Goal: Task Accomplishment & Management: Manage account settings

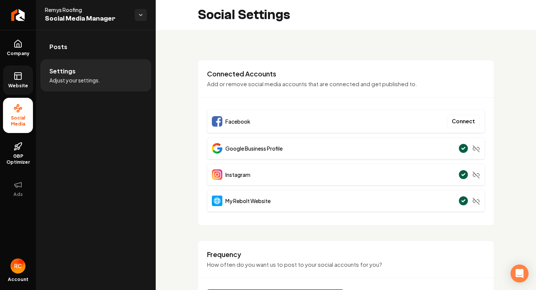
click at [17, 73] on rect at bounding box center [18, 76] width 7 height 7
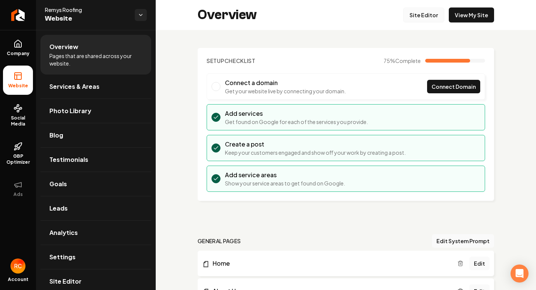
click at [432, 16] on link "Site Editor" at bounding box center [423, 14] width 41 height 15
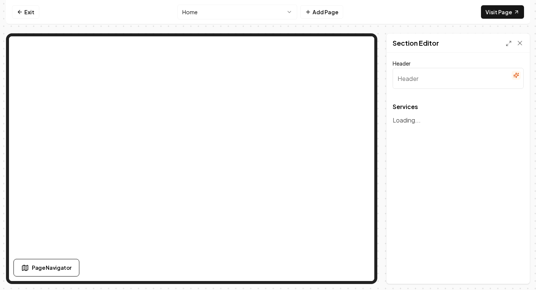
type input "Our Roofing Services"
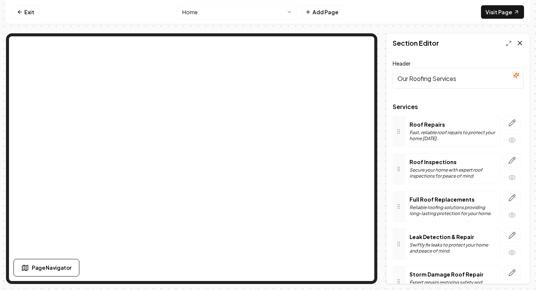
click at [521, 41] on icon at bounding box center [520, 42] width 7 height 7
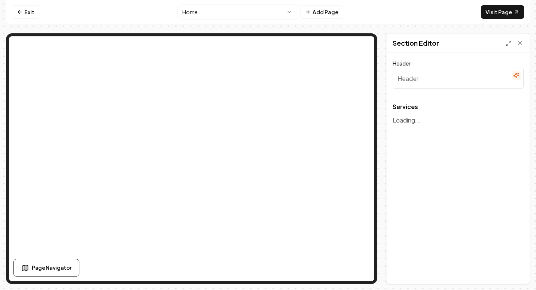
type input "Our Roofing Services"
type input "Homeowners' Trusted Choice"
type input "Our Roofing Services"
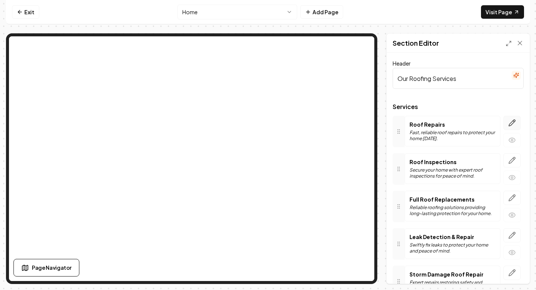
click at [509, 124] on icon "button" at bounding box center [512, 123] width 6 height 6
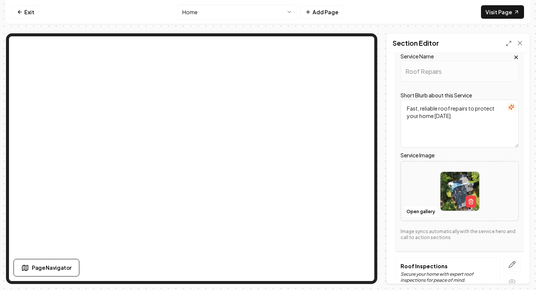
scroll to position [75, 0]
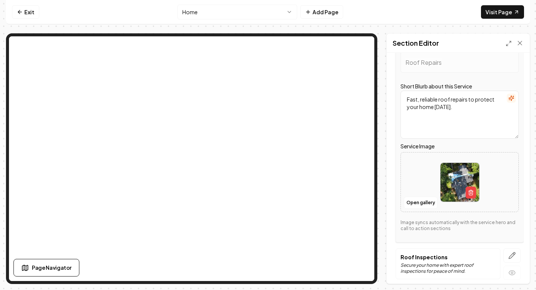
click at [453, 175] on img at bounding box center [460, 182] width 39 height 39
drag, startPoint x: 255, startPoint y: 43, endPoint x: 377, endPoint y: 27, distance: 123.2
click at [377, 27] on div "Exit Home Add Page Visit Page Page Navigator Page Settings Section Editor Heade…" at bounding box center [268, 142] width 524 height 284
click at [455, 176] on img at bounding box center [460, 182] width 39 height 39
click at [408, 198] on button "Open gallery" at bounding box center [421, 203] width 34 height 12
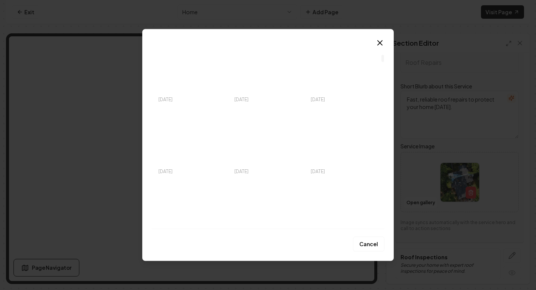
scroll to position [262, 0]
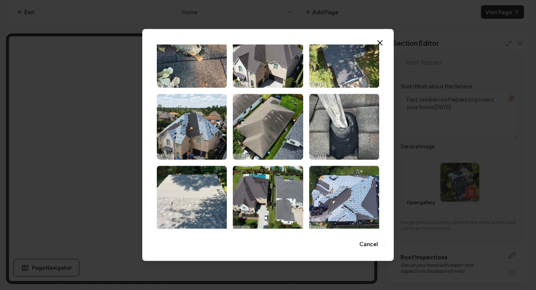
click at [378, 39] on icon "button" at bounding box center [380, 42] width 9 height 9
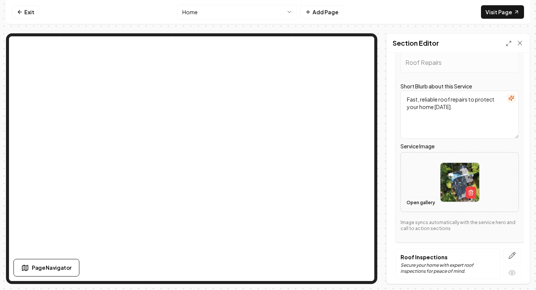
click at [425, 205] on button "Open gallery" at bounding box center [421, 203] width 34 height 12
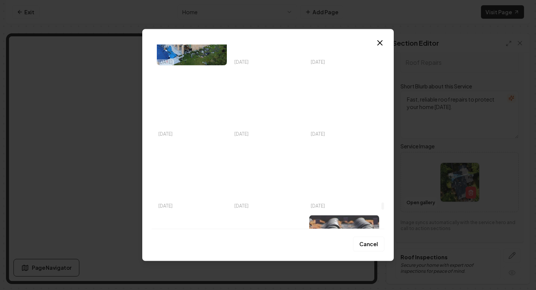
scroll to position [4059, 0]
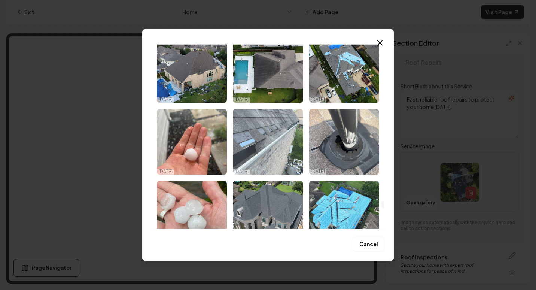
click at [279, 151] on img "Select image image_68ded4275c7cd75eb8d2eeb0.PNG" at bounding box center [268, 142] width 70 height 66
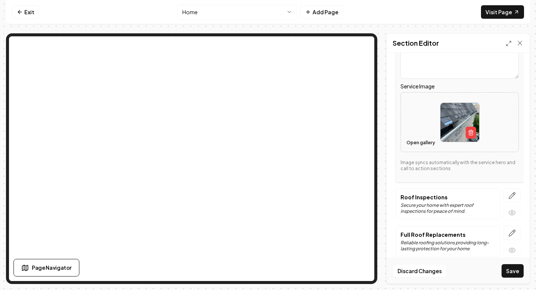
scroll to position [187, 0]
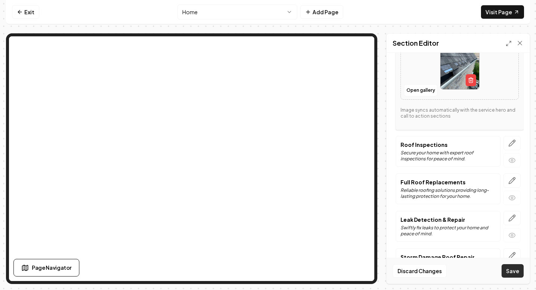
click at [509, 269] on button "Save" at bounding box center [513, 270] width 22 height 13
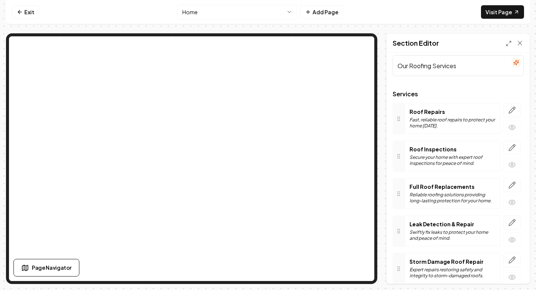
scroll to position [0, 0]
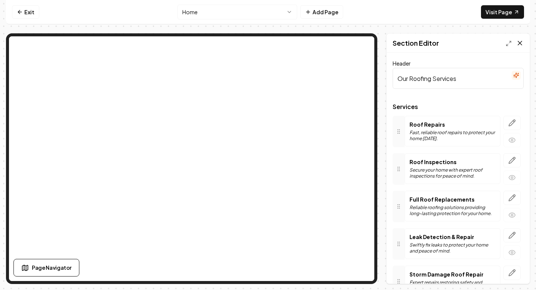
click at [521, 43] on icon at bounding box center [520, 42] width 7 height 7
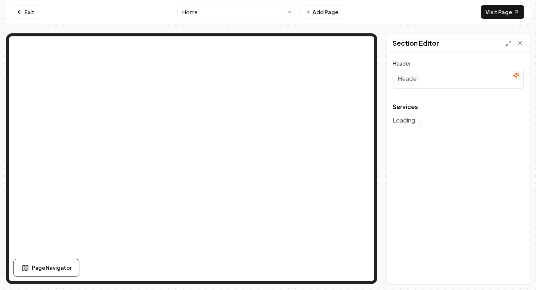
type input "Our Roofing Services"
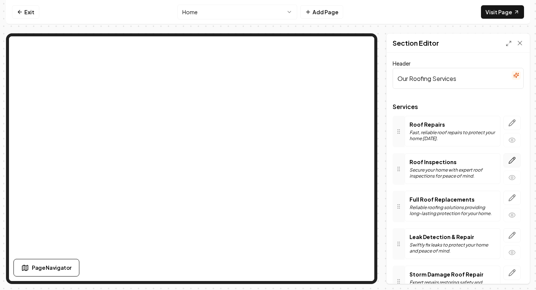
click at [510, 161] on icon "button" at bounding box center [512, 160] width 7 height 7
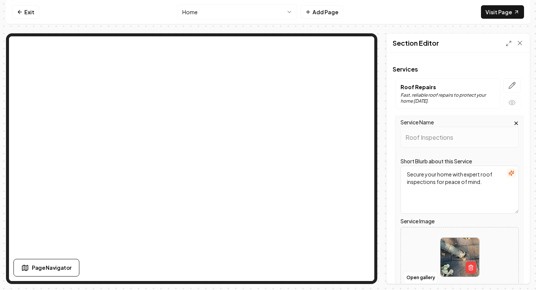
scroll to position [75, 0]
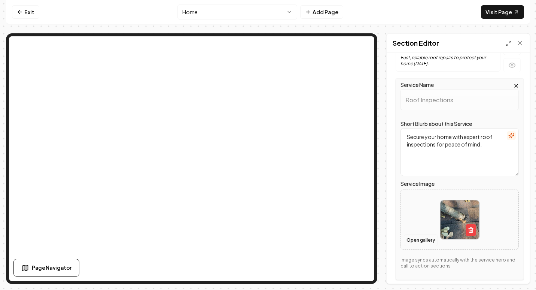
click at [413, 243] on button "Open gallery" at bounding box center [421, 240] width 34 height 12
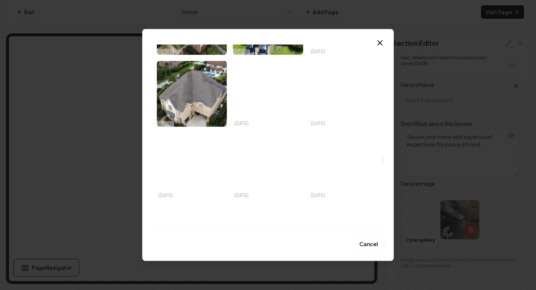
scroll to position [2997, 0]
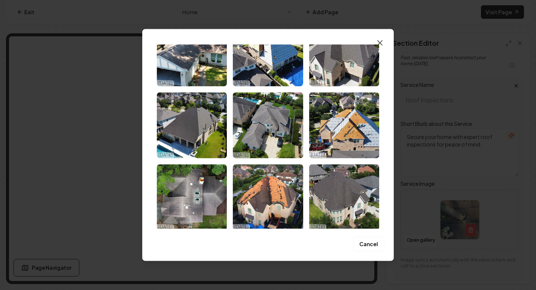
click at [378, 40] on icon "button" at bounding box center [380, 42] width 9 height 9
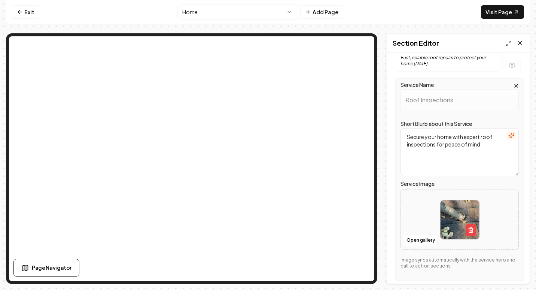
click at [520, 43] on icon at bounding box center [520, 42] width 7 height 7
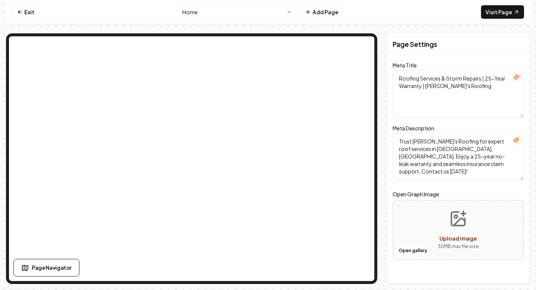
scroll to position [0, 0]
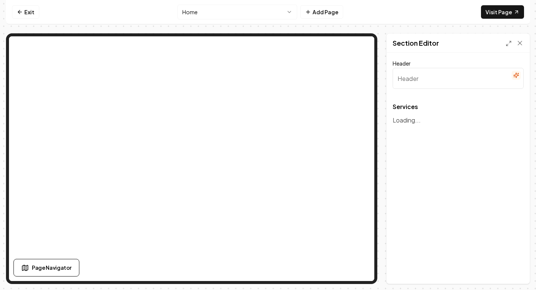
type input "Our Roofing Services"
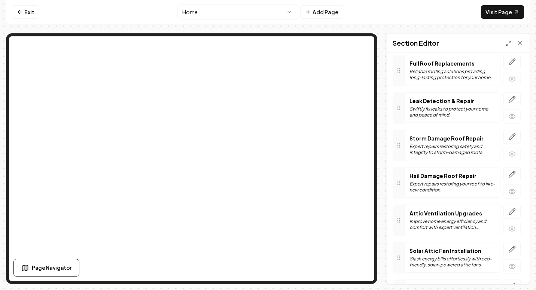
scroll to position [150, 0]
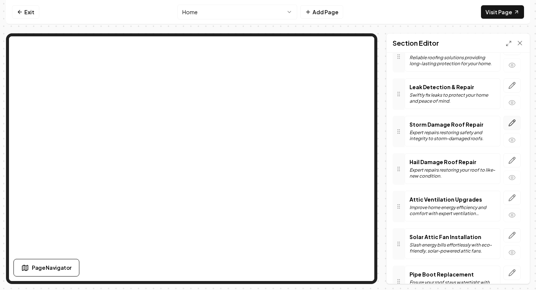
click at [509, 124] on icon "button" at bounding box center [512, 122] width 7 height 7
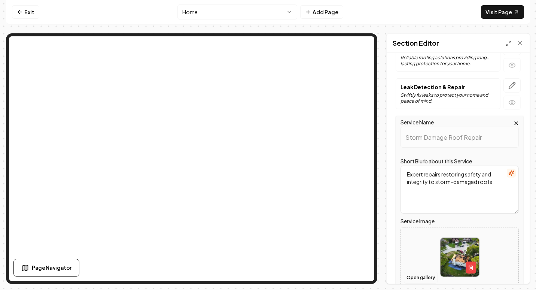
click at [422, 278] on button "Open gallery" at bounding box center [421, 278] width 34 height 12
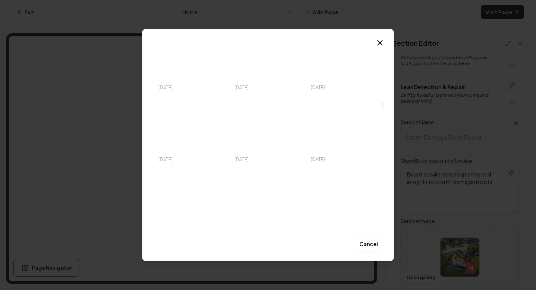
scroll to position [1536, 0]
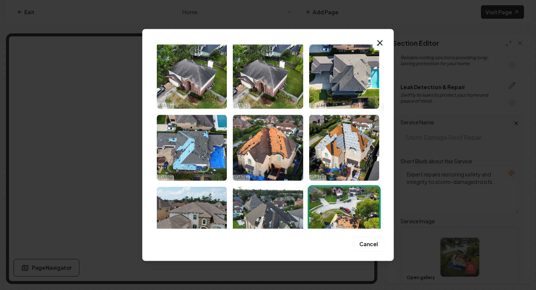
click at [382, 46] on icon "button" at bounding box center [380, 42] width 9 height 9
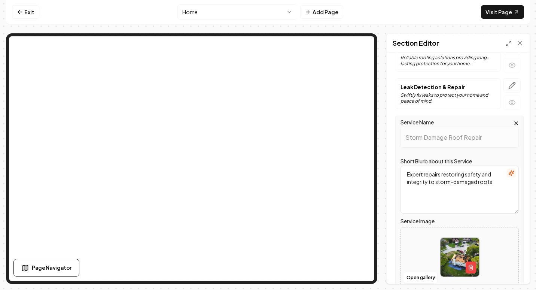
drag, startPoint x: 382, startPoint y: 46, endPoint x: 393, endPoint y: 30, distance: 18.6
click at [393, 30] on div "Exit Home Add Page Visit Page Page Navigator Page Settings Section Editor Heade…" at bounding box center [268, 142] width 524 height 284
click at [423, 275] on button "Open gallery" at bounding box center [421, 278] width 34 height 12
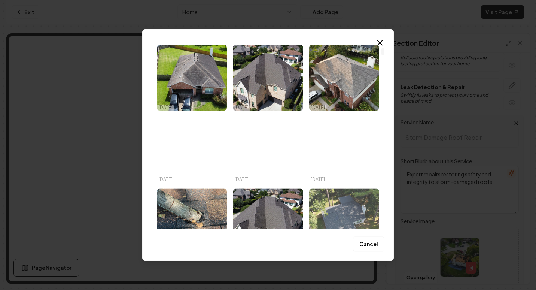
scroll to position [75, 0]
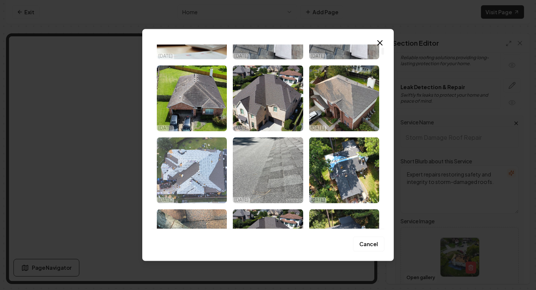
click at [203, 172] on img "Select image image_68dfe43d5c7cd75eb82f89e0.jpg" at bounding box center [192, 170] width 70 height 66
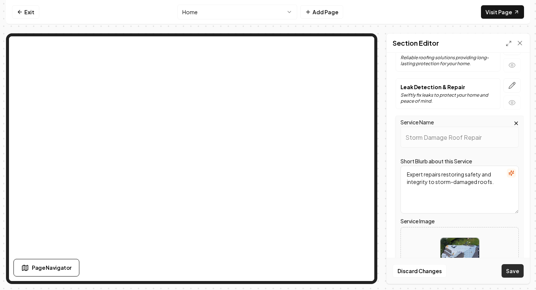
click at [516, 274] on button "Save" at bounding box center [513, 270] width 22 height 13
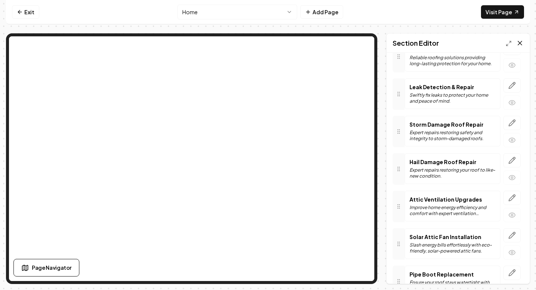
click at [521, 43] on icon at bounding box center [520, 42] width 7 height 7
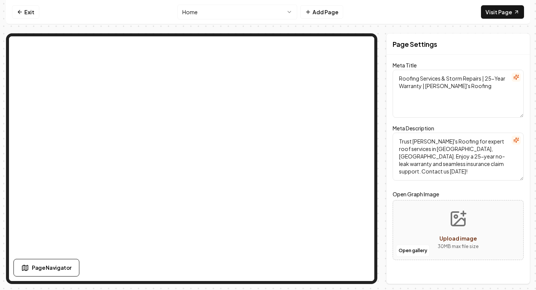
scroll to position [0, 0]
drag, startPoint x: 521, startPoint y: 43, endPoint x: 523, endPoint y: 34, distance: 8.7
click at [523, 34] on div "Page Settings" at bounding box center [458, 44] width 143 height 21
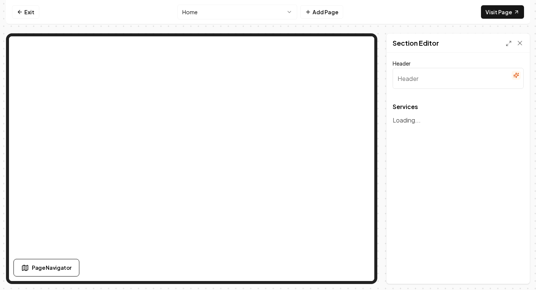
type input "Our Roofing Services"
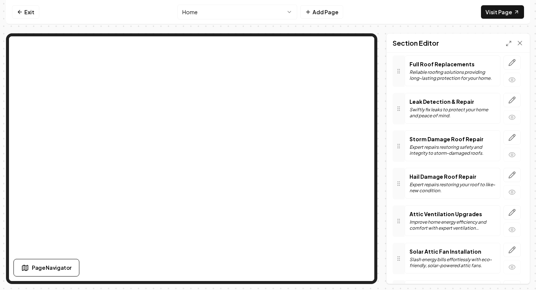
scroll to position [150, 0]
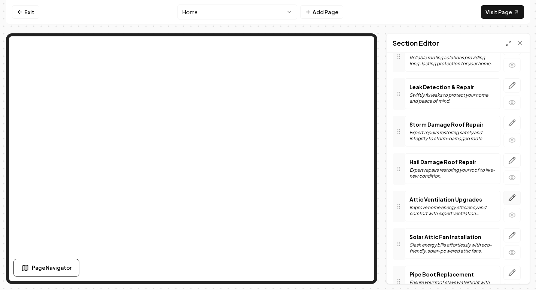
click at [509, 197] on icon "button" at bounding box center [512, 197] width 7 height 7
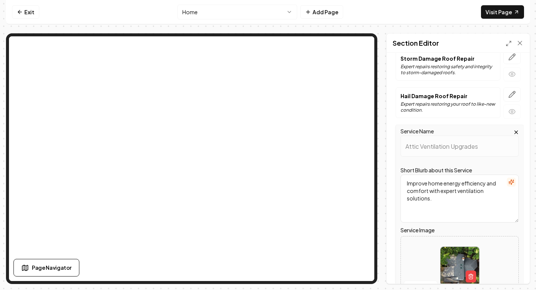
scroll to position [262, 0]
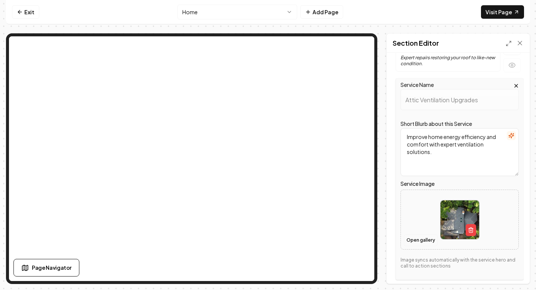
click at [425, 236] on button "Open gallery" at bounding box center [421, 240] width 34 height 12
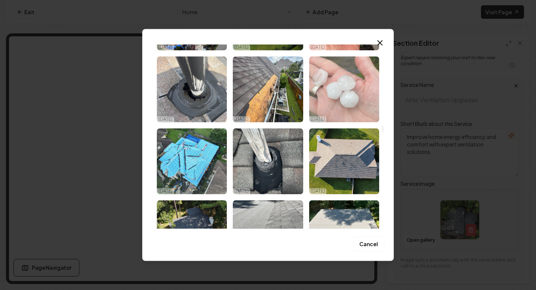
scroll to position [2173, 0]
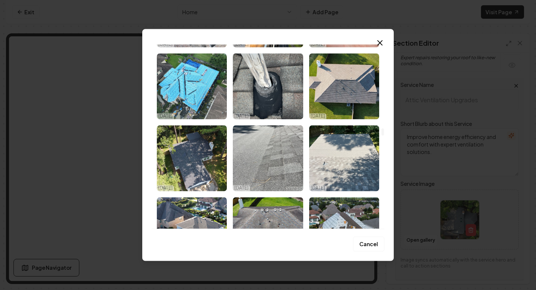
drag, startPoint x: 344, startPoint y: 166, endPoint x: 271, endPoint y: 37, distance: 148.3
click at [271, 37] on div "Upload My Images Stock Images 10/03/25 10/03/25 10/03/25 10/03/25 10/03/25 10/0…" at bounding box center [268, 145] width 252 height 232
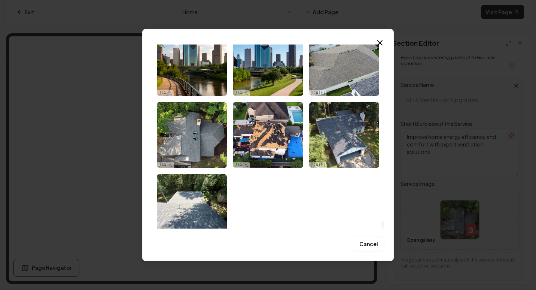
scroll to position [4583, 0]
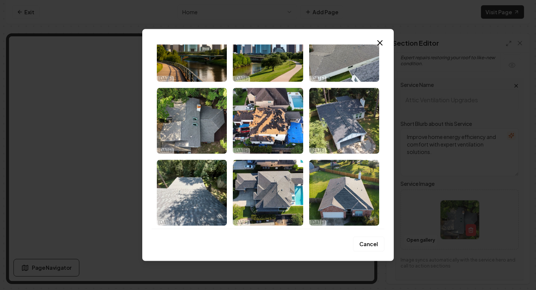
click at [379, 42] on icon "button" at bounding box center [380, 42] width 4 height 4
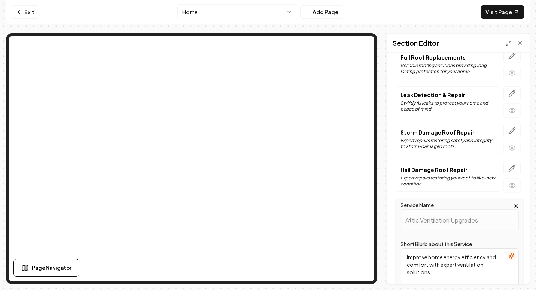
scroll to position [262, 0]
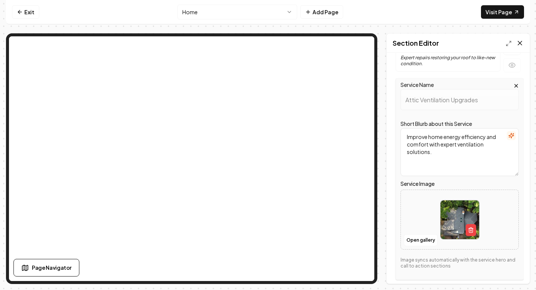
click at [521, 43] on icon at bounding box center [520, 42] width 7 height 7
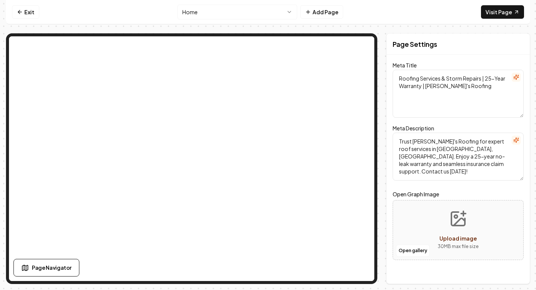
scroll to position [0, 0]
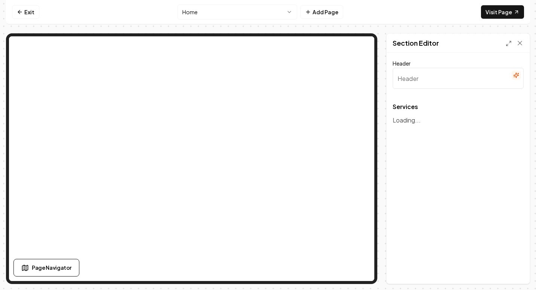
type input "Our Roofing Services"
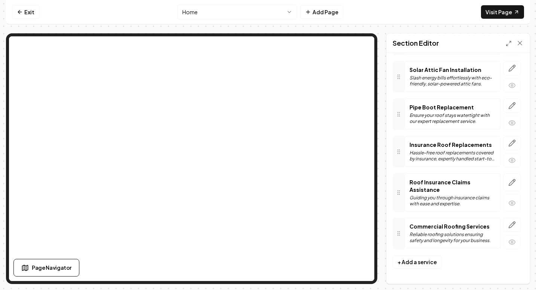
scroll to position [279, 0]
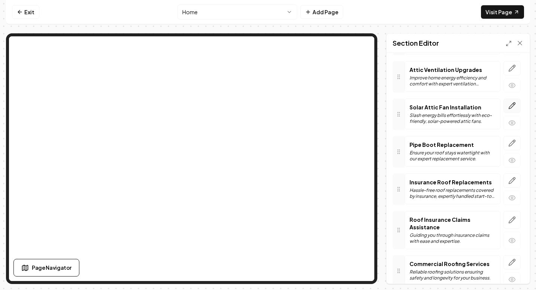
click at [514, 104] on icon "button" at bounding box center [514, 104] width 1 height 1
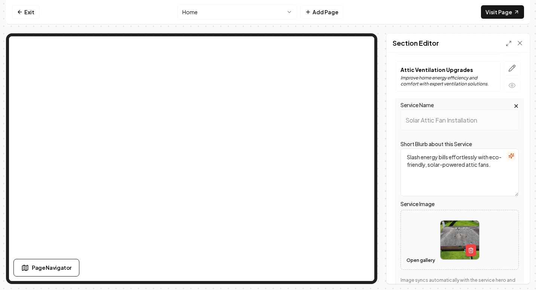
click at [417, 263] on button "Open gallery" at bounding box center [421, 260] width 34 height 12
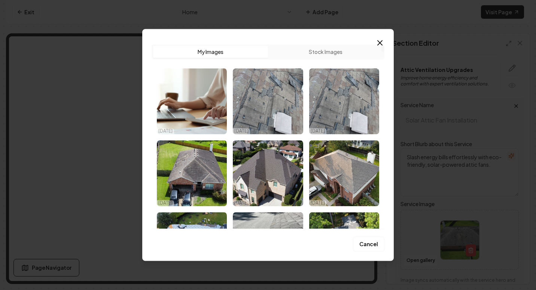
click at [382, 41] on icon "button" at bounding box center [380, 42] width 4 height 4
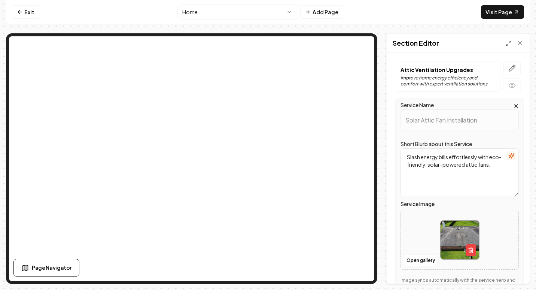
click at [413, 241] on div at bounding box center [460, 239] width 118 height 51
type input "**********"
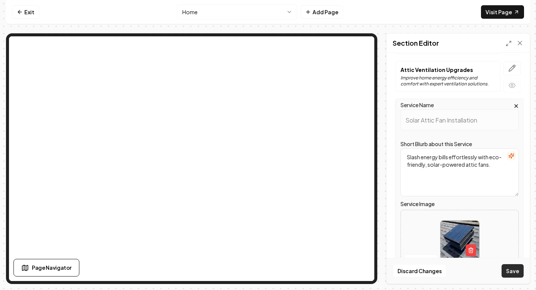
click at [521, 268] on button "Save" at bounding box center [513, 270] width 22 height 13
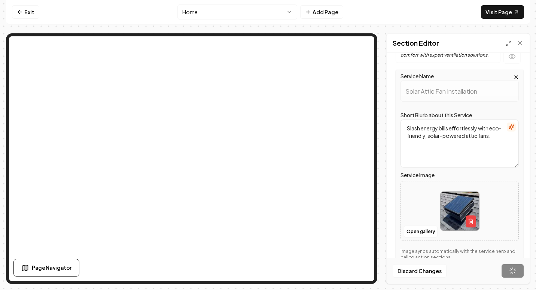
scroll to position [317, 0]
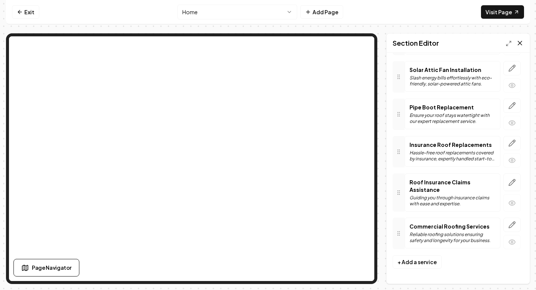
click at [521, 43] on icon at bounding box center [520, 42] width 7 height 7
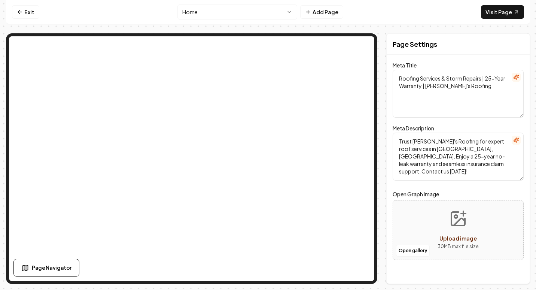
scroll to position [0, 0]
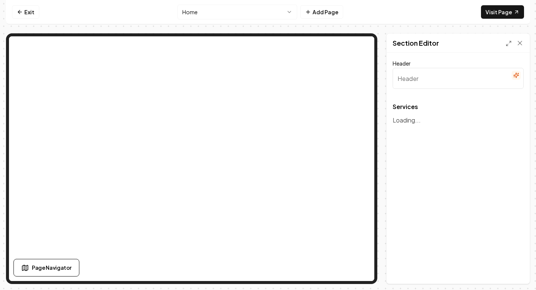
type input "Our Roofing Services"
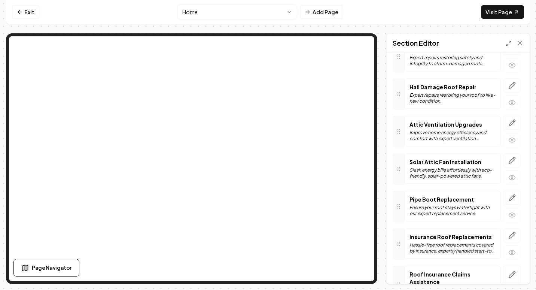
scroll to position [262, 0]
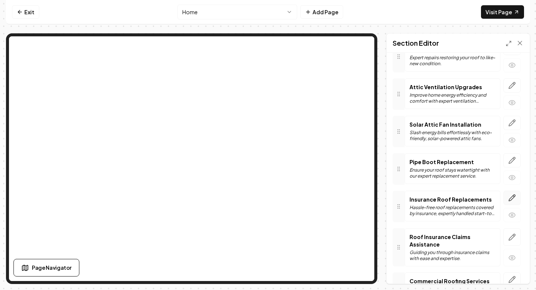
click at [509, 199] on icon "button" at bounding box center [512, 197] width 7 height 7
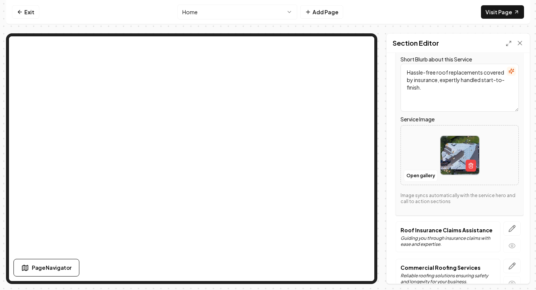
scroll to position [449, 0]
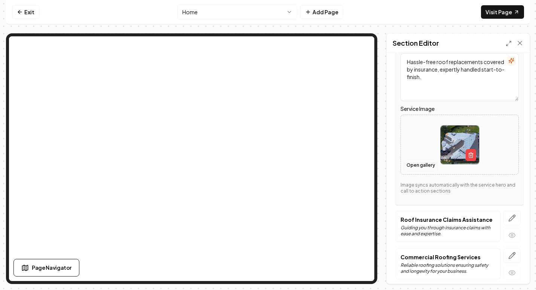
click at [410, 167] on button "Open gallery" at bounding box center [421, 165] width 34 height 12
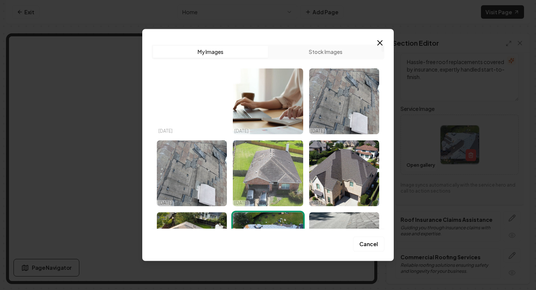
scroll to position [37, 0]
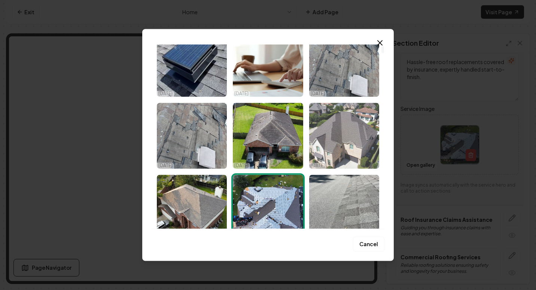
click at [345, 135] on img "Select image image_68dfe43d5c7cd75eb82f893a.jpg" at bounding box center [344, 136] width 70 height 66
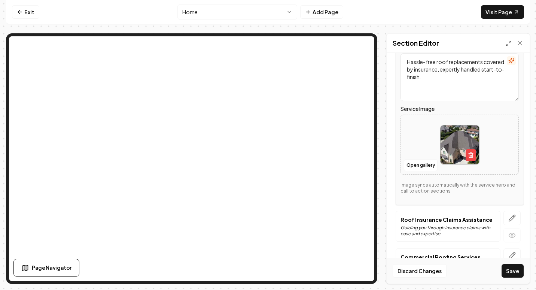
click at [436, 137] on div at bounding box center [460, 144] width 118 height 51
click at [418, 163] on button "Open gallery" at bounding box center [421, 165] width 34 height 12
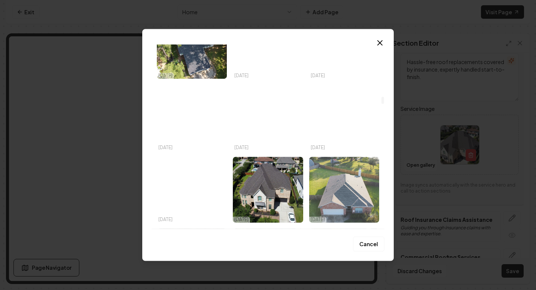
scroll to position [1386, 0]
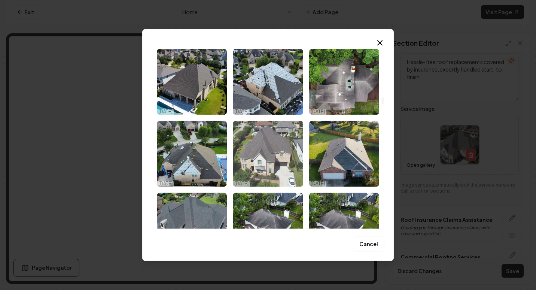
click at [273, 158] on img "Select image image_68dfe4395c7cd75eb82f73a8.jpg" at bounding box center [268, 154] width 70 height 66
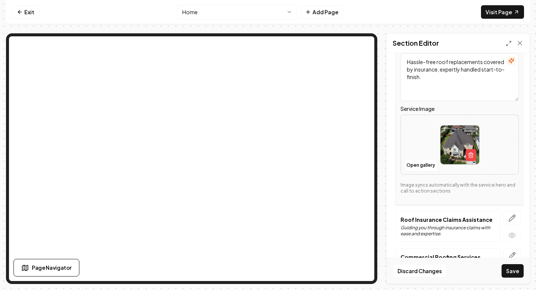
click at [514, 271] on button "Save" at bounding box center [513, 270] width 22 height 13
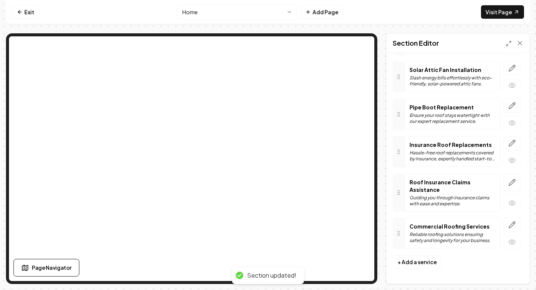
scroll to position [317, 0]
click at [522, 40] on icon at bounding box center [520, 42] width 7 height 7
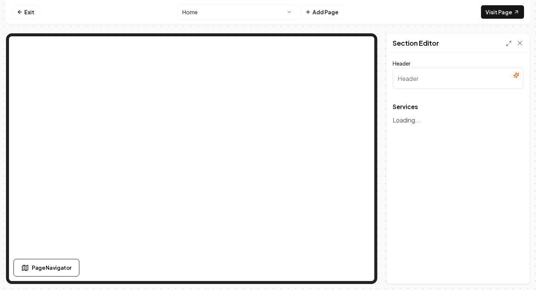
type input "Our Roofing Services"
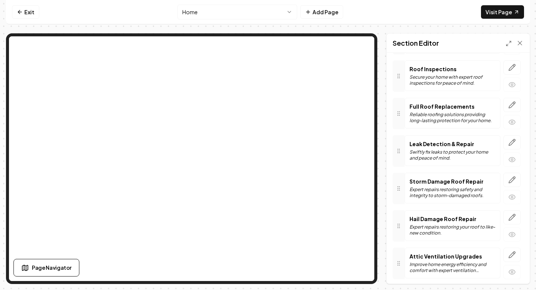
scroll to position [317, 0]
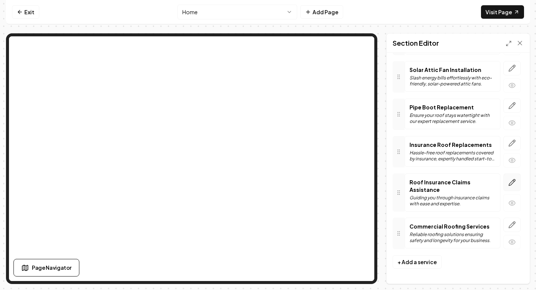
click at [509, 182] on icon "button" at bounding box center [512, 182] width 6 height 6
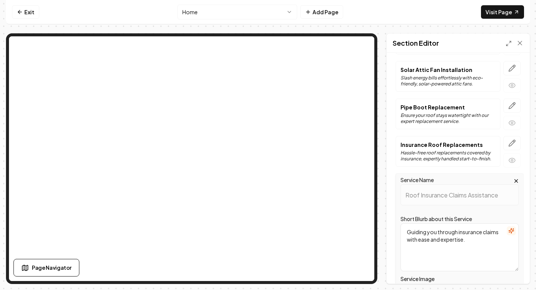
scroll to position [429, 0]
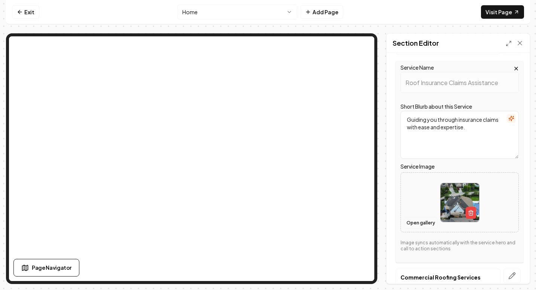
click at [421, 223] on button "Open gallery" at bounding box center [421, 223] width 34 height 12
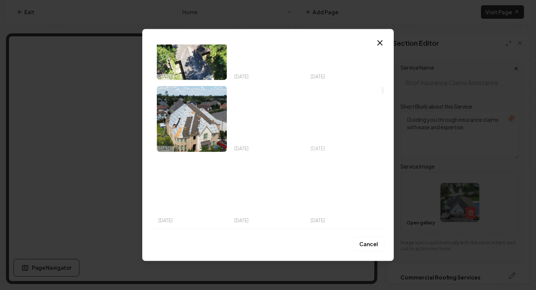
scroll to position [1011, 0]
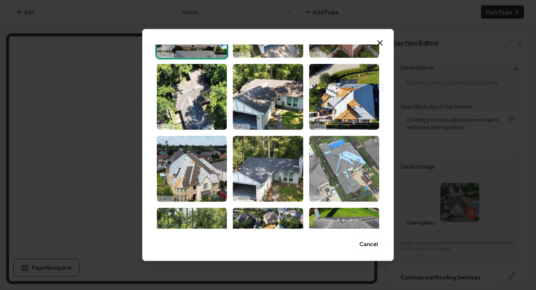
click at [332, 152] on img "Select image image_68dfe4395c7cd75eb82f7053.jpg" at bounding box center [344, 169] width 70 height 66
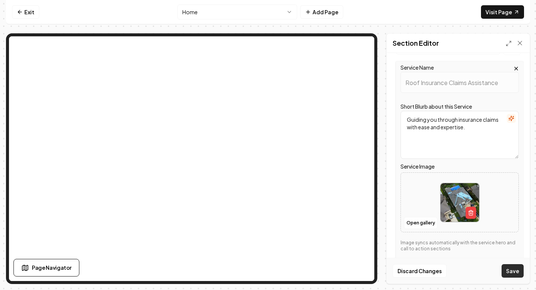
click at [514, 273] on button "Save" at bounding box center [513, 270] width 22 height 13
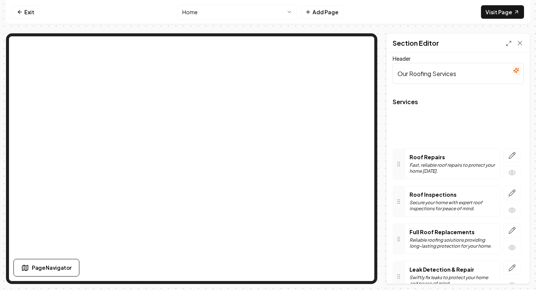
scroll to position [0, 0]
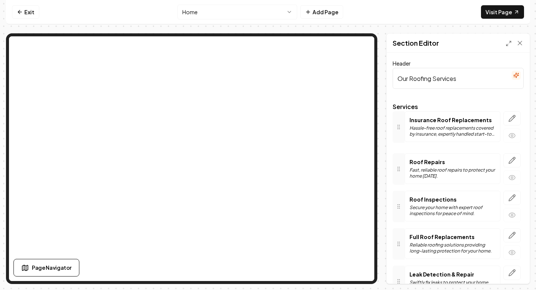
drag, startPoint x: 401, startPoint y: 159, endPoint x: 387, endPoint y: 135, distance: 28.0
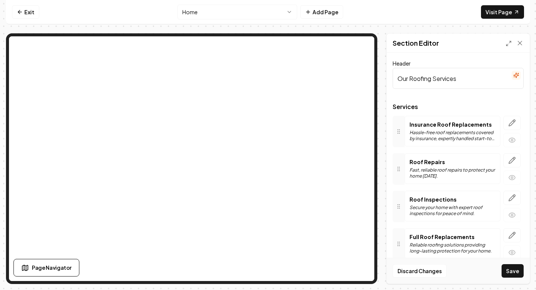
scroll to position [37, 0]
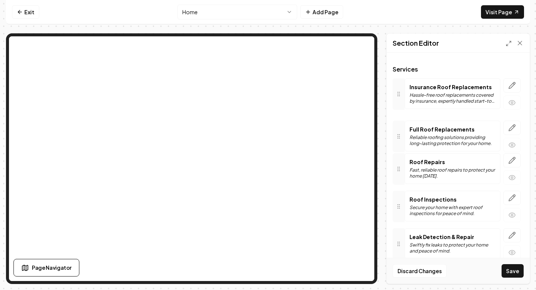
drag, startPoint x: 399, startPoint y: 208, endPoint x: 399, endPoint y: 138, distance: 70.0
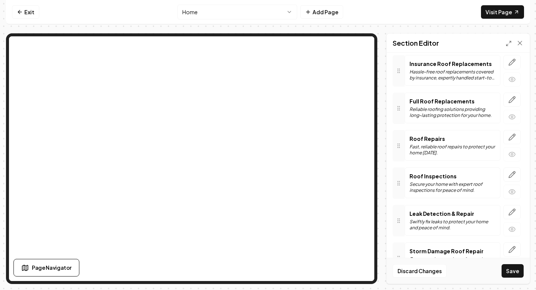
scroll to position [75, 0]
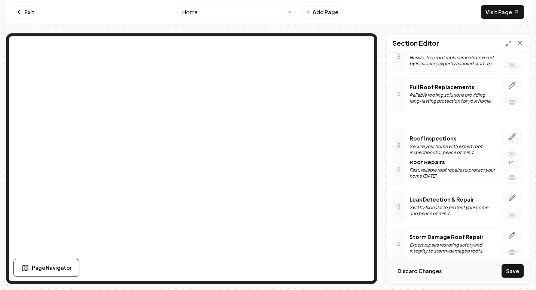
drag, startPoint x: 401, startPoint y: 174, endPoint x: 400, endPoint y: 146, distance: 28.1
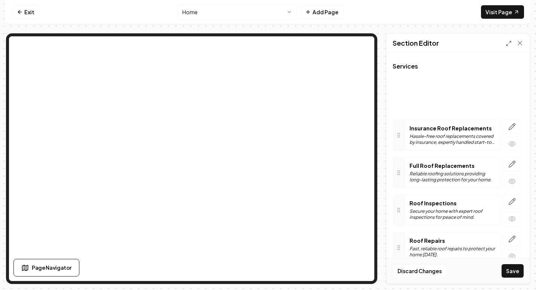
scroll to position [0, 0]
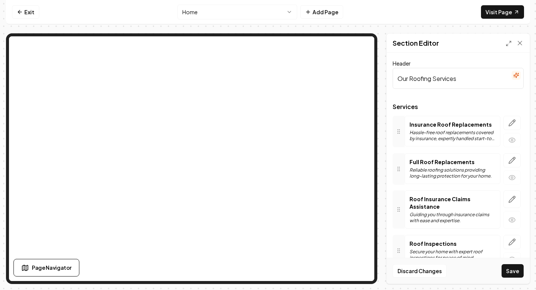
drag, startPoint x: 402, startPoint y: 193, endPoint x: 423, endPoint y: 209, distance: 26.6
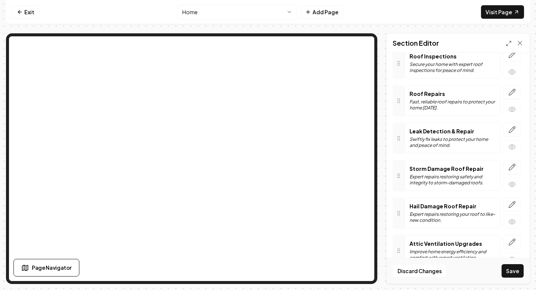
scroll to position [317, 0]
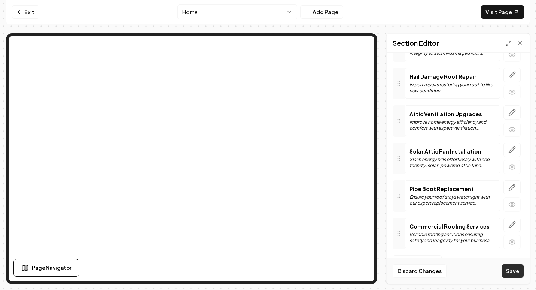
click at [512, 267] on button "Save" at bounding box center [513, 270] width 22 height 13
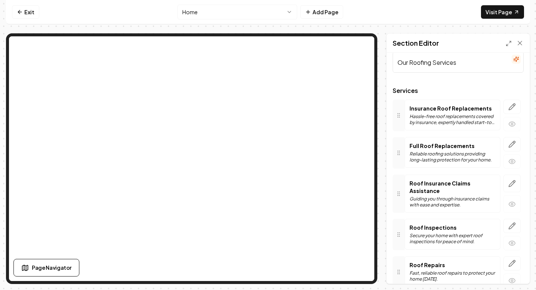
scroll to position [0, 0]
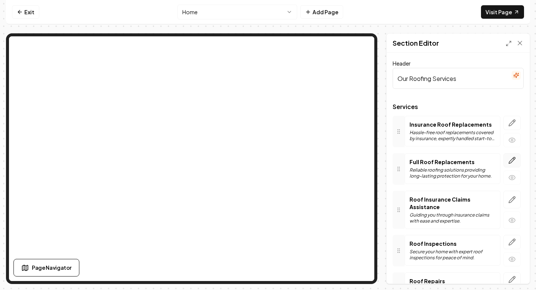
click at [509, 157] on icon "button" at bounding box center [512, 160] width 7 height 7
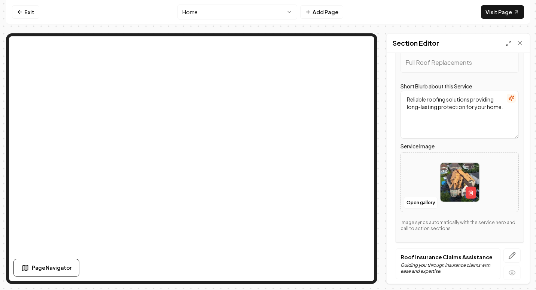
scroll to position [150, 0]
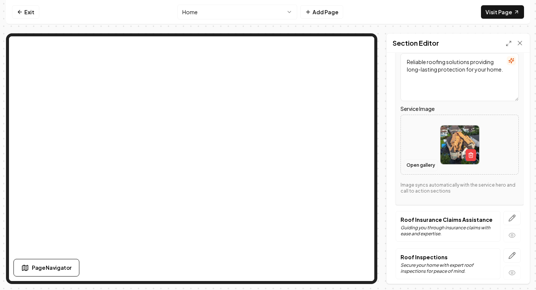
click at [430, 166] on button "Open gallery" at bounding box center [421, 165] width 34 height 12
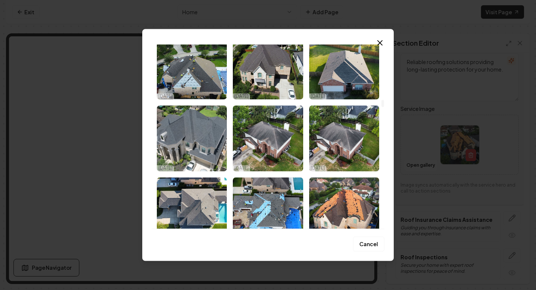
scroll to position [1498, 0]
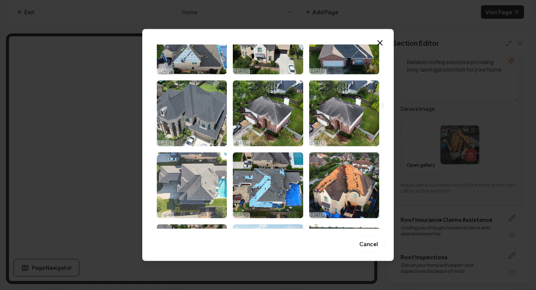
click at [194, 167] on img "Select image image_68dfe4395c7cd75eb82f740e.jpg" at bounding box center [192, 185] width 70 height 66
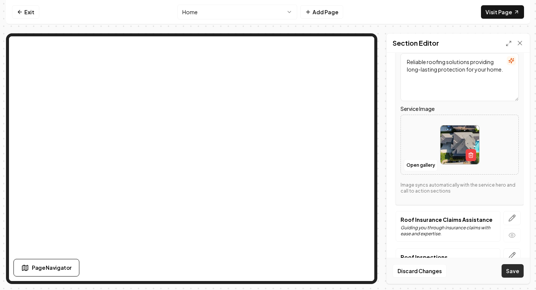
click at [508, 270] on button "Save" at bounding box center [513, 270] width 22 height 13
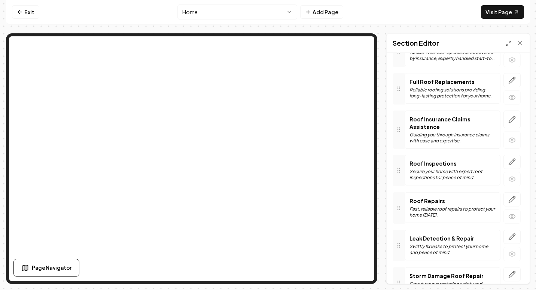
scroll to position [0, 0]
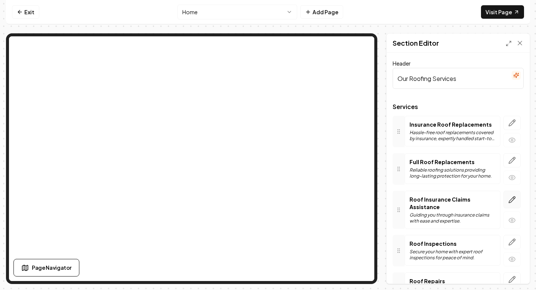
click at [509, 200] on icon "button" at bounding box center [512, 199] width 7 height 7
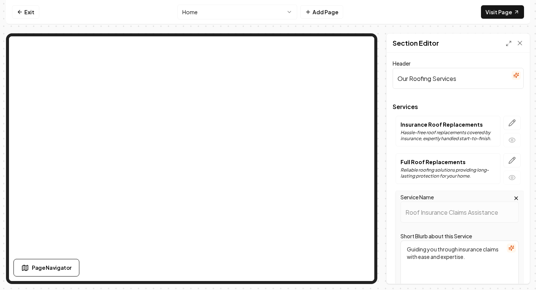
scroll to position [37, 0]
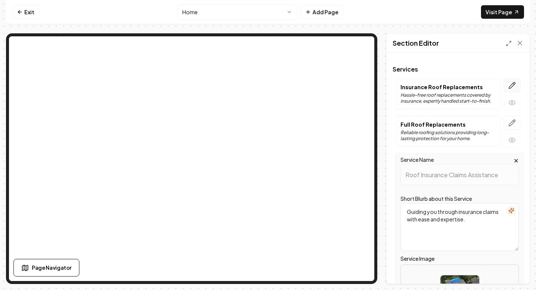
click at [509, 86] on icon "button" at bounding box center [512, 85] width 7 height 7
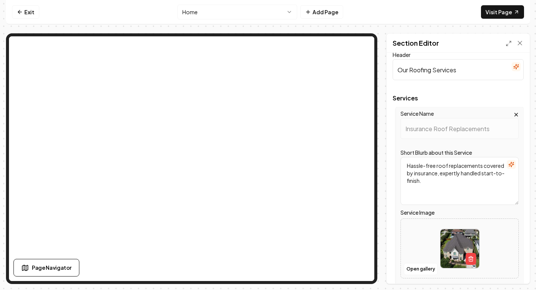
scroll to position [0, 0]
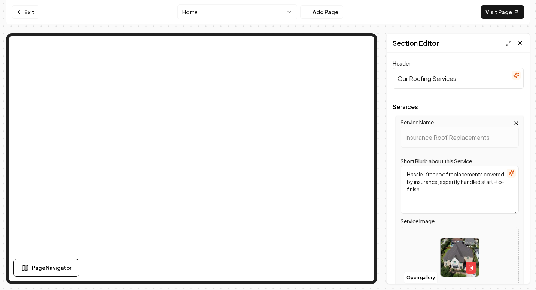
click at [520, 42] on icon at bounding box center [520, 42] width 7 height 7
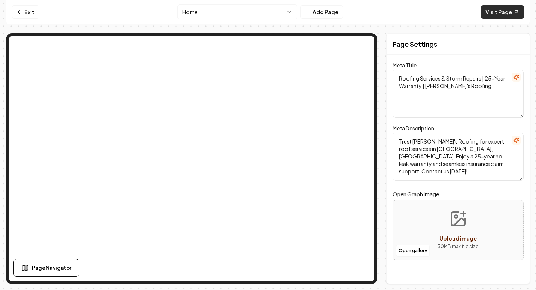
click at [516, 14] on icon at bounding box center [517, 12] width 6 height 6
click at [23, 10] on link "Exit" at bounding box center [25, 11] width 27 height 13
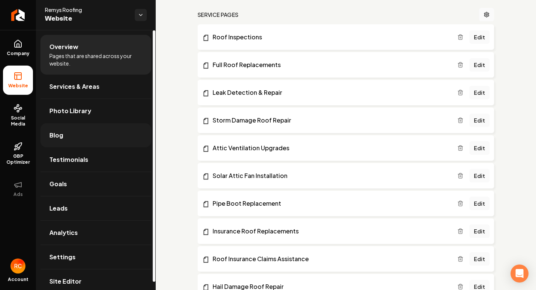
scroll to position [8, 0]
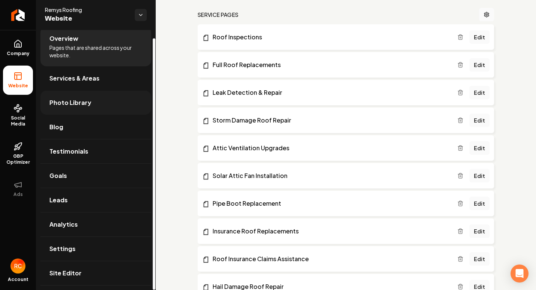
click at [115, 107] on link "Photo Library" at bounding box center [95, 103] width 111 height 24
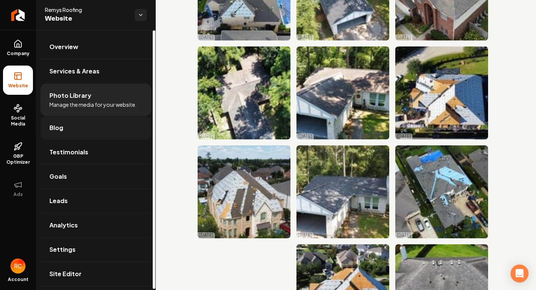
scroll to position [1, 0]
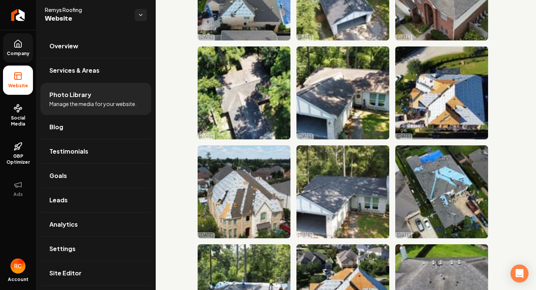
click at [18, 49] on link "Company" at bounding box center [18, 47] width 30 height 29
